Goal: Information Seeking & Learning: Learn about a topic

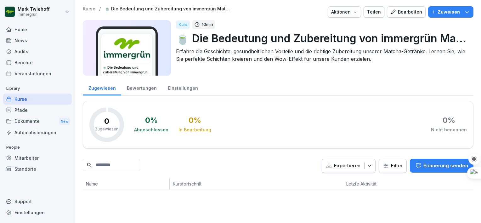
click at [141, 63] on img at bounding box center [127, 49] width 48 height 28
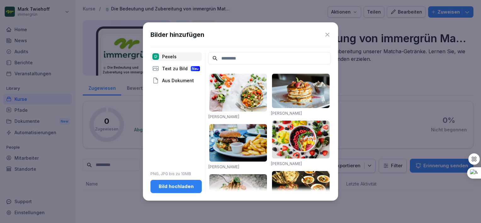
click at [222, 58] on input at bounding box center [269, 58] width 122 height 12
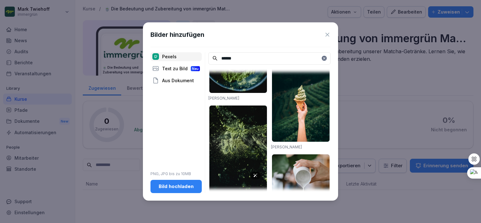
scroll to position [360, 0]
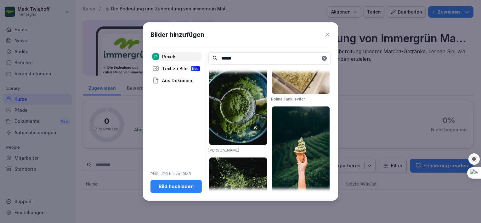
type input "******"
click at [234, 109] on img at bounding box center [238, 101] width 58 height 87
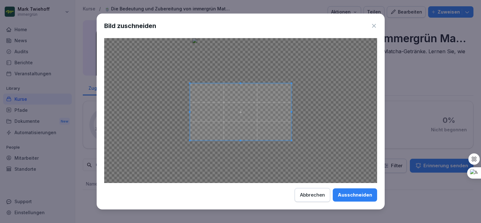
click at [240, 140] on span at bounding box center [240, 141] width 2 height 2
click at [339, 191] on div "Ausschneiden" at bounding box center [355, 194] width 34 height 7
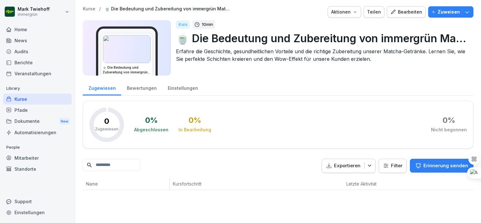
click at [20, 98] on div "Kurse" at bounding box center [37, 98] width 69 height 11
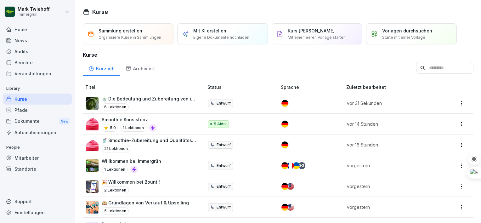
click at [128, 140] on p "🥤 Smoothie-Zubereitung und Qualitätsstandards bei immergrün" at bounding box center [150, 140] width 96 height 7
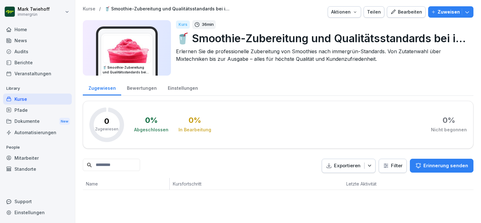
click at [136, 55] on img at bounding box center [127, 49] width 48 height 28
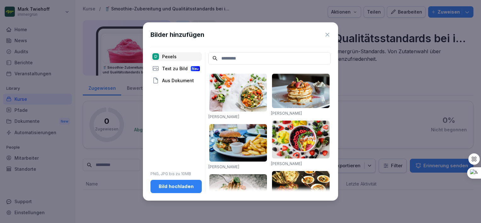
click at [328, 35] on icon at bounding box center [327, 35] width 4 height 4
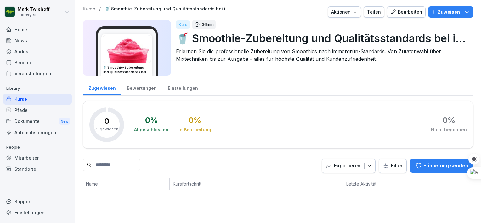
click at [355, 13] on icon "button" at bounding box center [354, 11] width 5 height 5
click at [384, 83] on html "Mark Twiehoff immergrün Home News Audits Berichte Veranstaltungen Library Kurse…" at bounding box center [240, 111] width 481 height 223
click at [26, 98] on div "Kurse" at bounding box center [37, 98] width 69 height 11
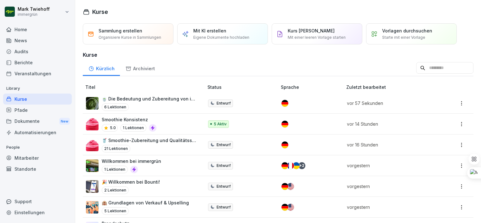
click at [116, 99] on p "🍵 Die Bedeutung und Zubereitung von immergrün Matchas" at bounding box center [150, 98] width 96 height 7
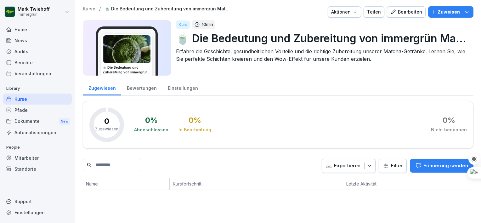
click at [29, 97] on div "Kurse" at bounding box center [37, 98] width 69 height 11
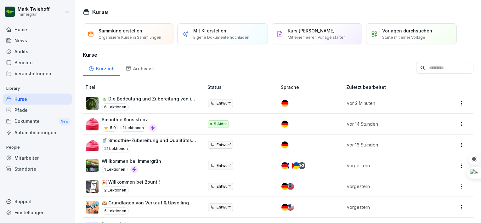
click at [205, 31] on p "Mit KI erstellen" at bounding box center [209, 30] width 33 height 7
